Goal: Task Accomplishment & Management: Manage account settings

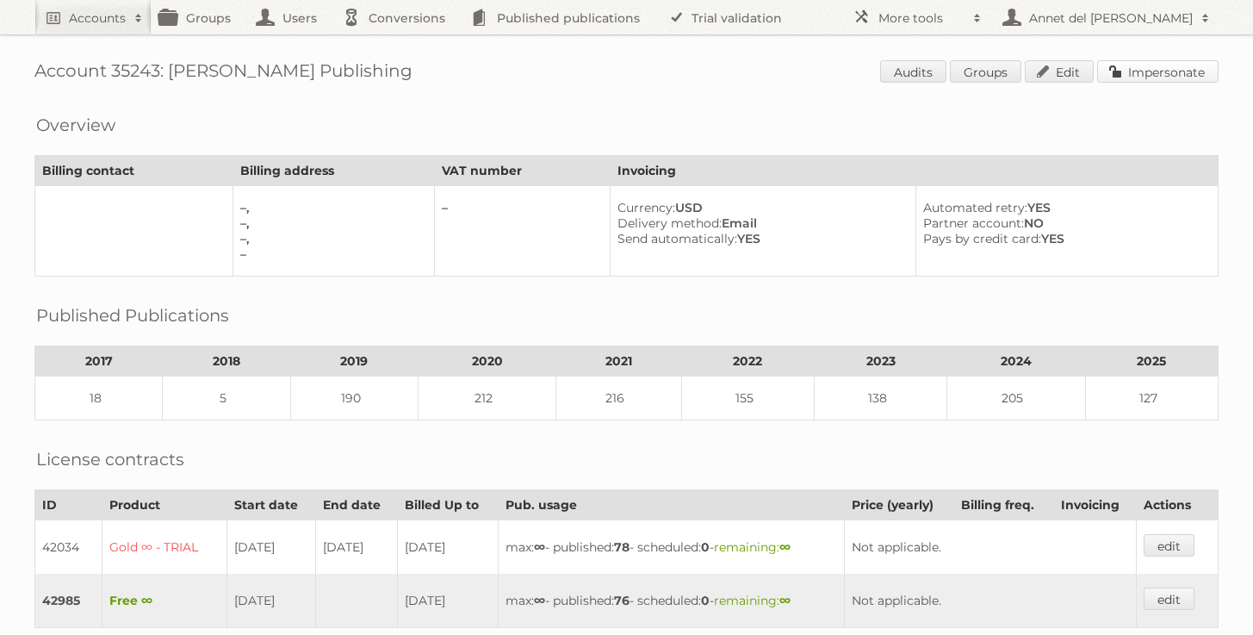
click at [1160, 71] on link "Impersonate" at bounding box center [1157, 71] width 121 height 22
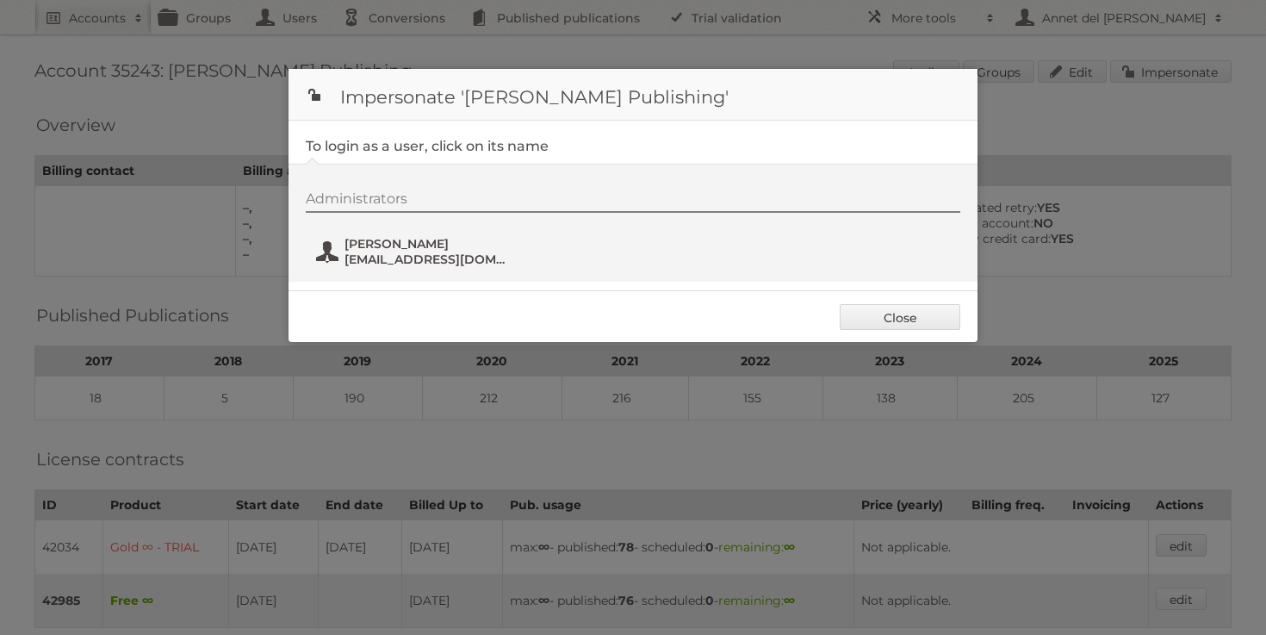
click at [442, 263] on span "[EMAIL_ADDRESS][DOMAIN_NAME]" at bounding box center [427, 259] width 167 height 16
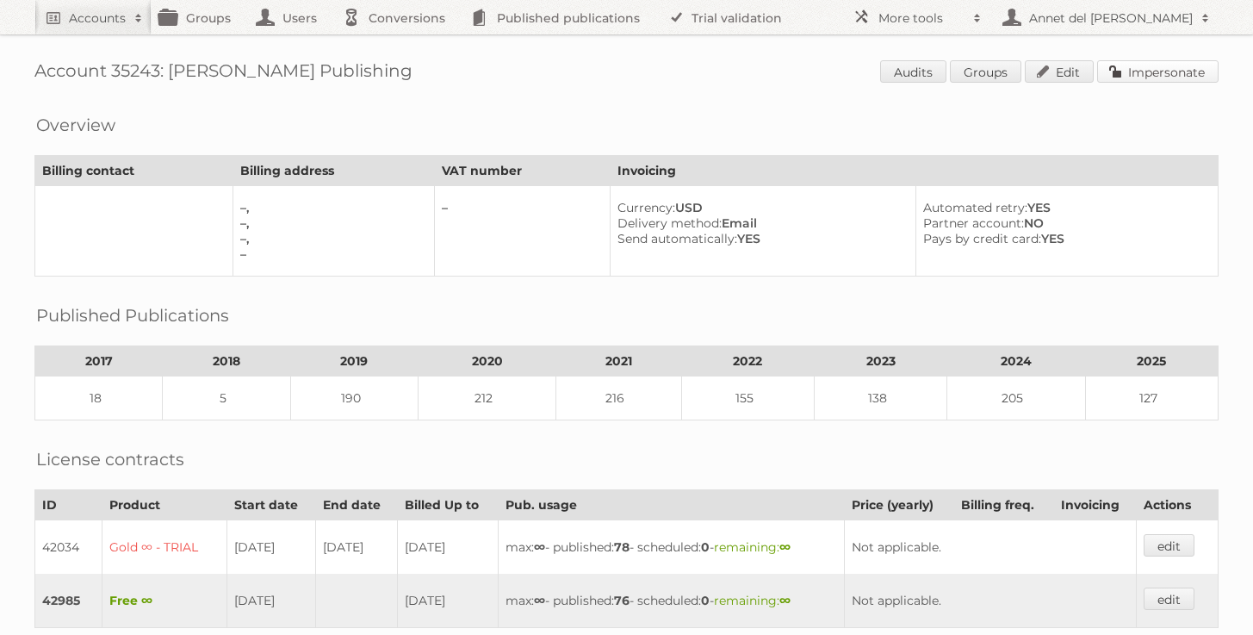
click at [1149, 69] on link "Impersonate" at bounding box center [1157, 71] width 121 height 22
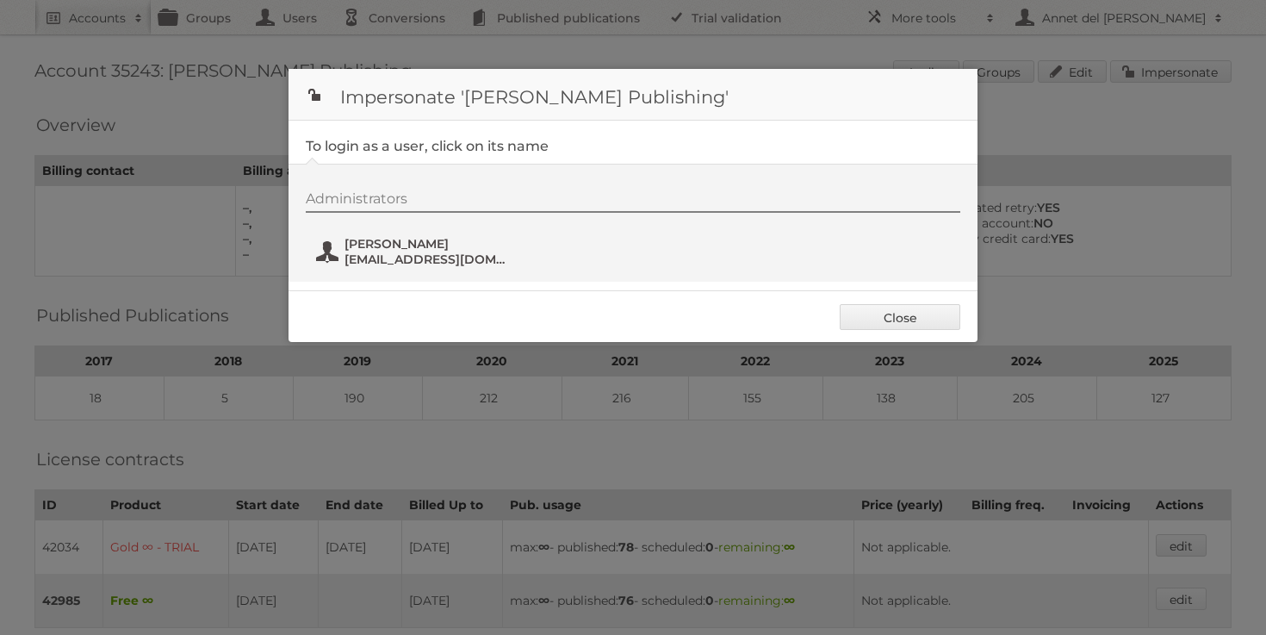
click at [379, 246] on span "[PERSON_NAME]" at bounding box center [427, 244] width 167 height 16
